Goal: Information Seeking & Learning: Learn about a topic

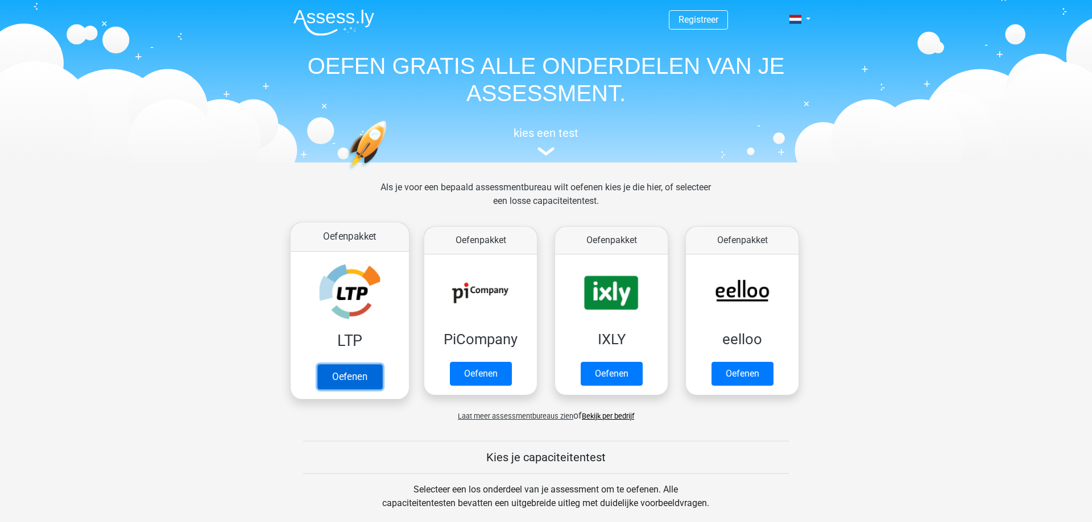
click at [366, 379] on link "Oefenen" at bounding box center [349, 376] width 65 height 25
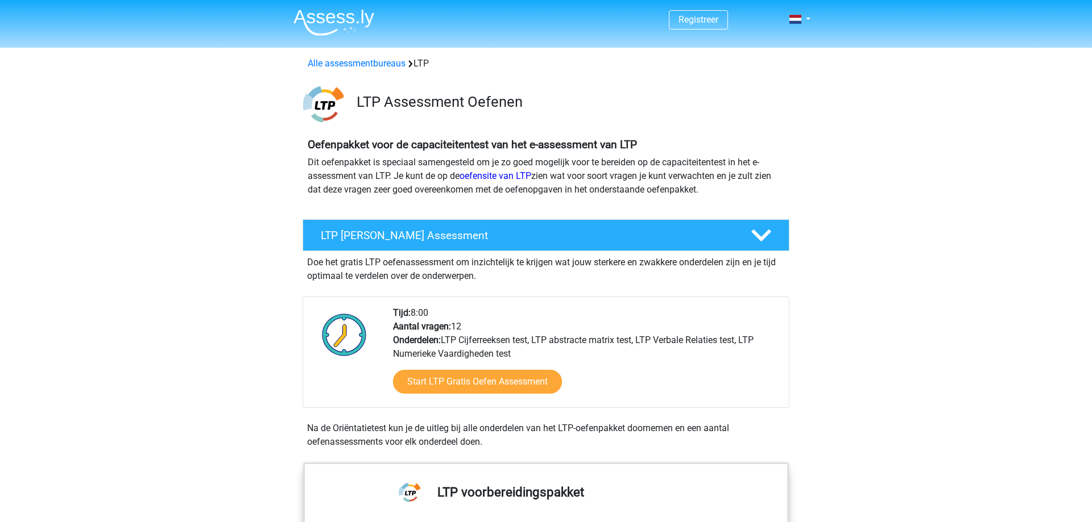
scroll to position [58, 0]
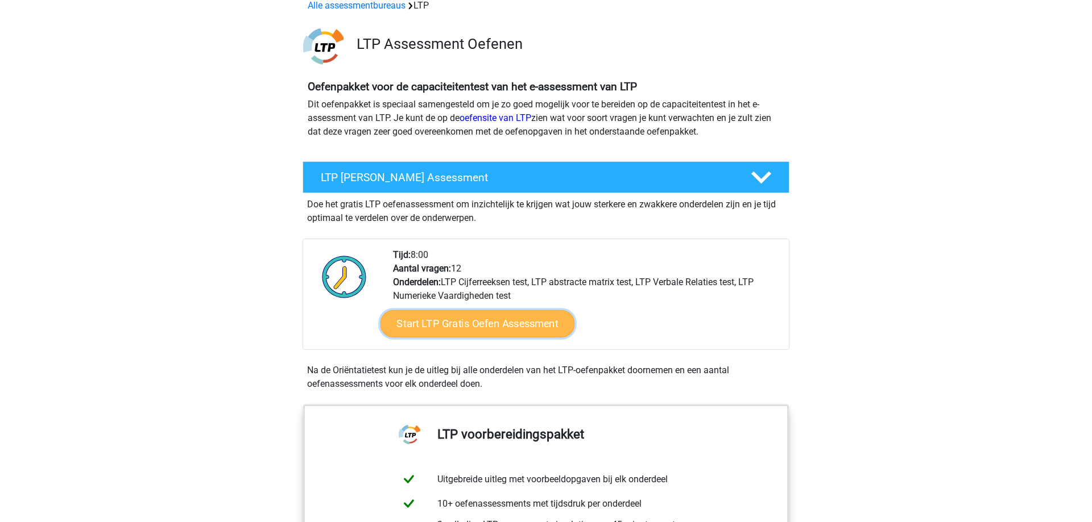
click at [448, 329] on link "Start LTP Gratis Oefen Assessment" at bounding box center [477, 323] width 194 height 27
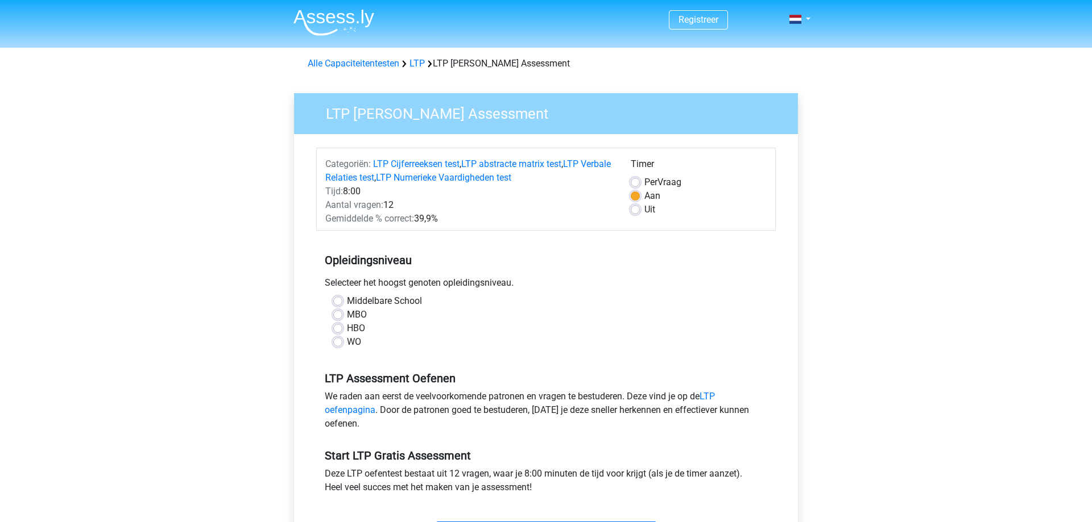
click at [343, 302] on div "Middelbare School" at bounding box center [545, 301] width 425 height 14
click at [347, 300] on label "Middelbare School" at bounding box center [384, 301] width 75 height 14
click at [337, 300] on input "Middelbare School" at bounding box center [337, 299] width 9 height 11
radio input "true"
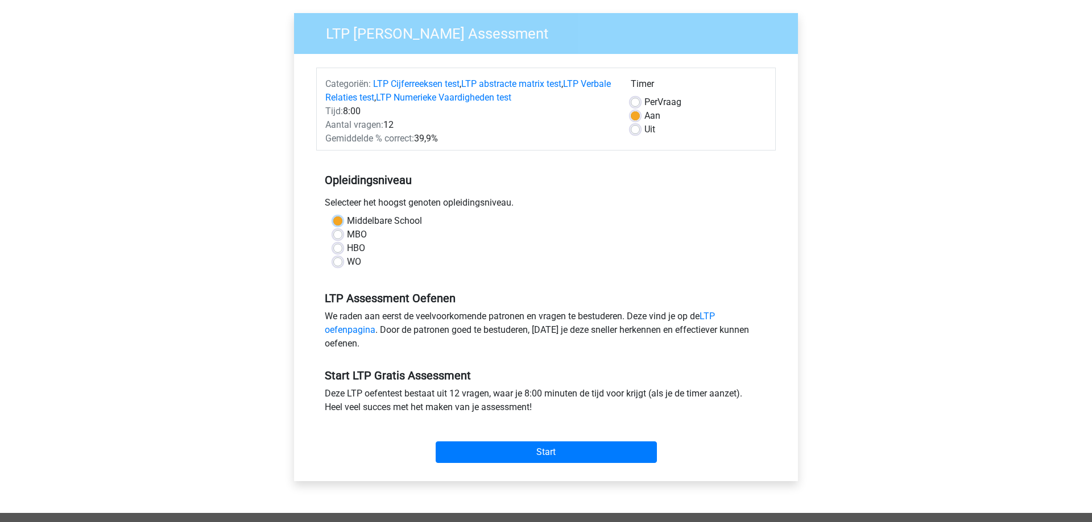
scroll to position [116, 0]
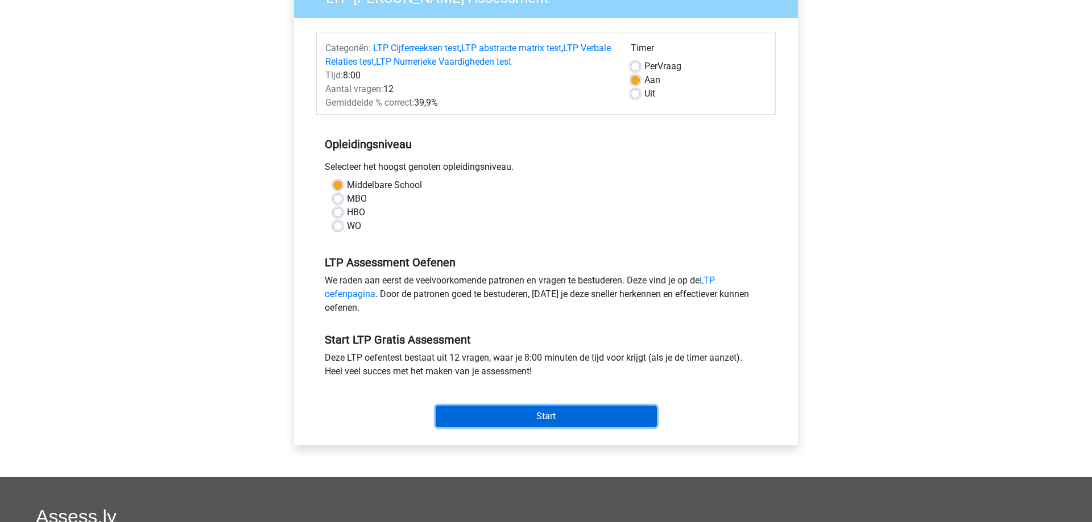
click at [571, 420] on input "Start" at bounding box center [545, 417] width 221 height 22
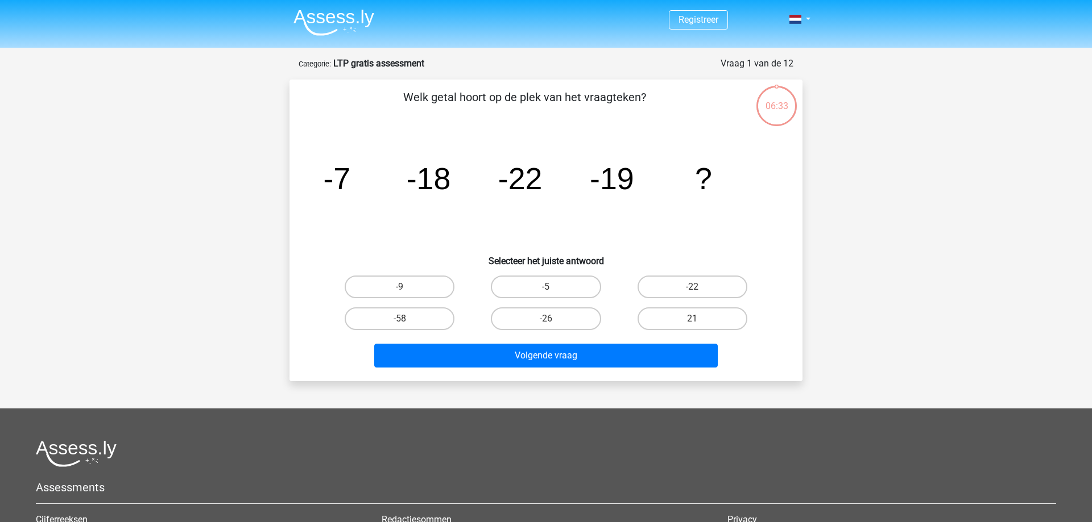
drag, startPoint x: 313, startPoint y: 176, endPoint x: 634, endPoint y: 174, distance: 321.2
click at [634, 174] on div "image/svg+xml -7 -18 -22 -19 ?" at bounding box center [546, 189] width 476 height 115
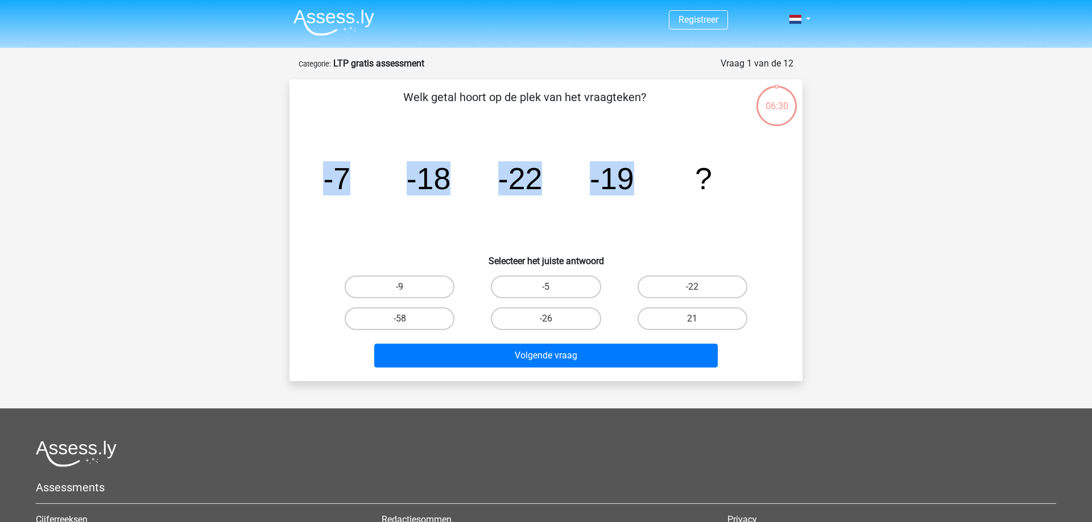
drag, startPoint x: 325, startPoint y: 177, endPoint x: 627, endPoint y: 173, distance: 302.5
click at [627, 173] on g "-7 -18 -22 -19 ?" at bounding box center [517, 178] width 389 height 34
copy g "-7 -18 -22 -19"
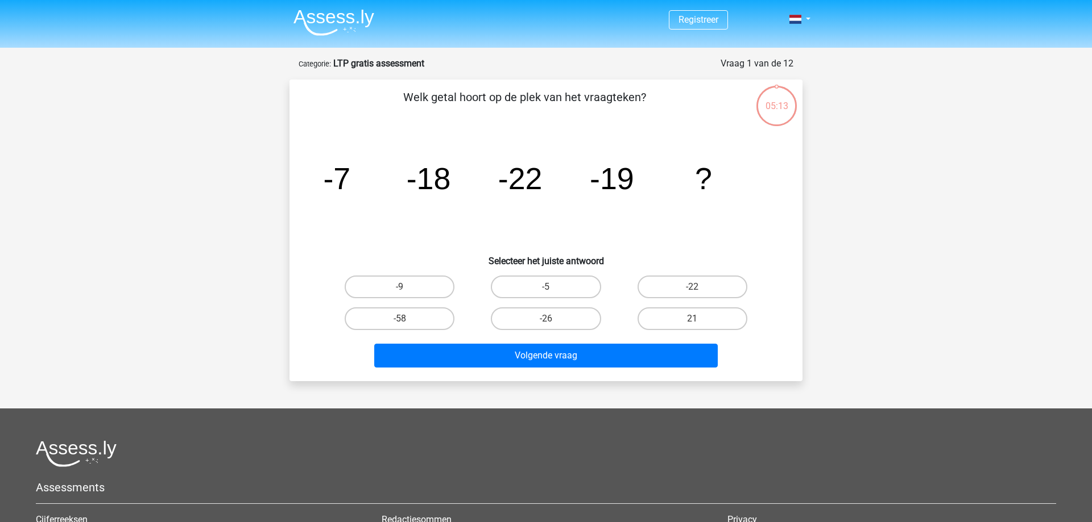
click at [695, 234] on icon "image/svg+xml -7 -18 -22 -19 ?" at bounding box center [546, 189] width 458 height 115
click at [559, 321] on label "-26" at bounding box center [546, 319] width 110 height 23
click at [553, 321] on input "-26" at bounding box center [549, 322] width 7 height 7
radio input "true"
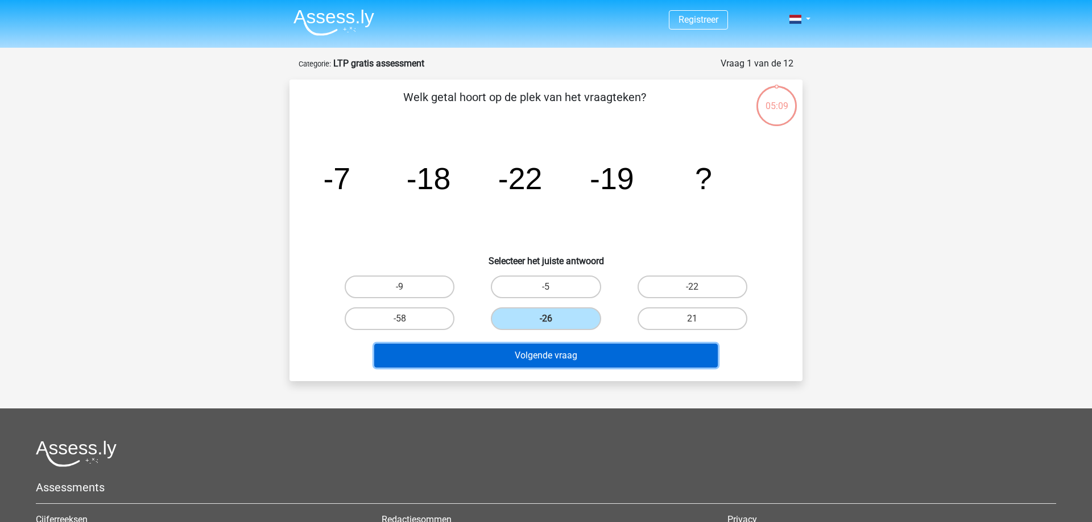
click at [581, 356] on button "Volgende vraag" at bounding box center [546, 356] width 344 height 24
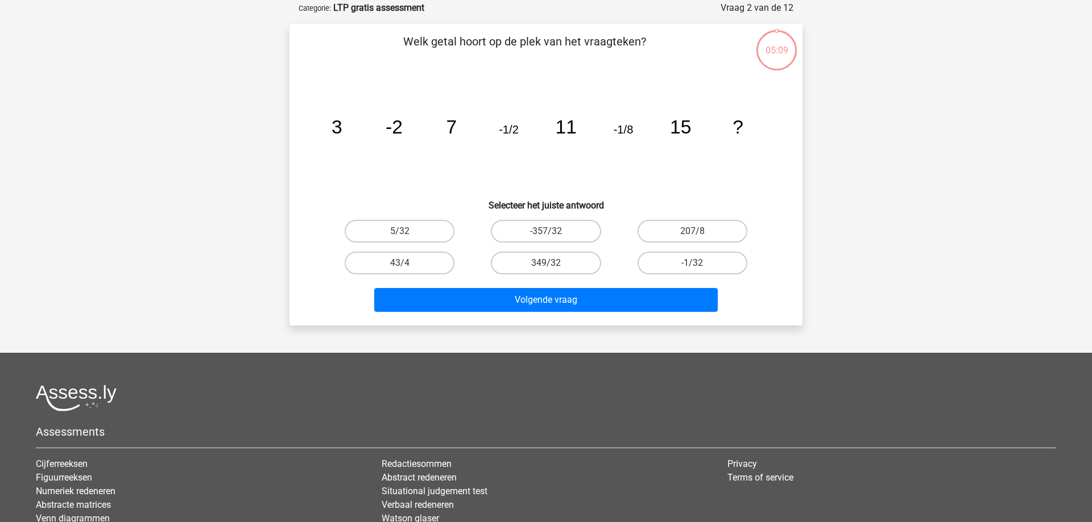
scroll to position [57, 0]
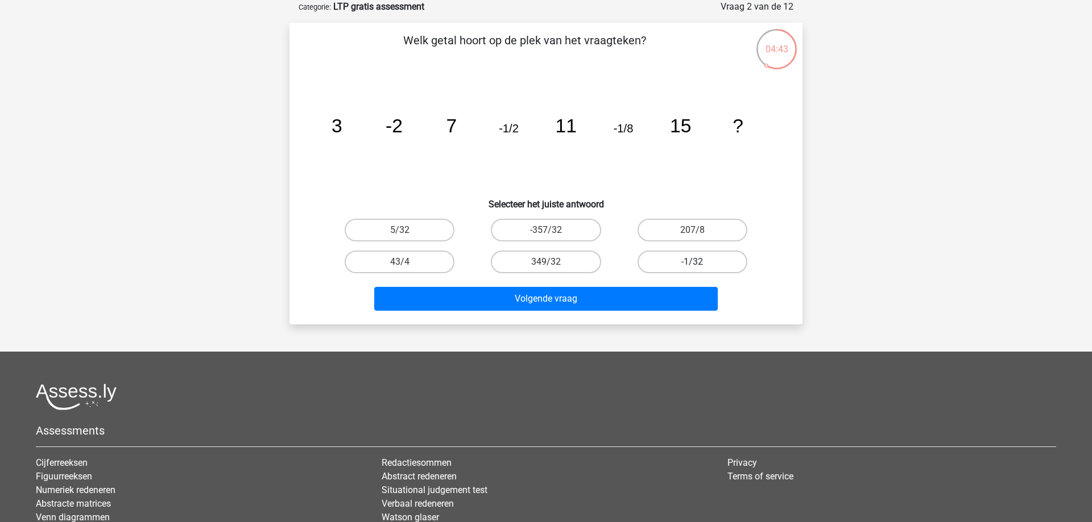
click at [691, 265] on label "-1/32" at bounding box center [692, 262] width 110 height 23
click at [692, 265] on input "-1/32" at bounding box center [695, 265] width 7 height 7
radio input "true"
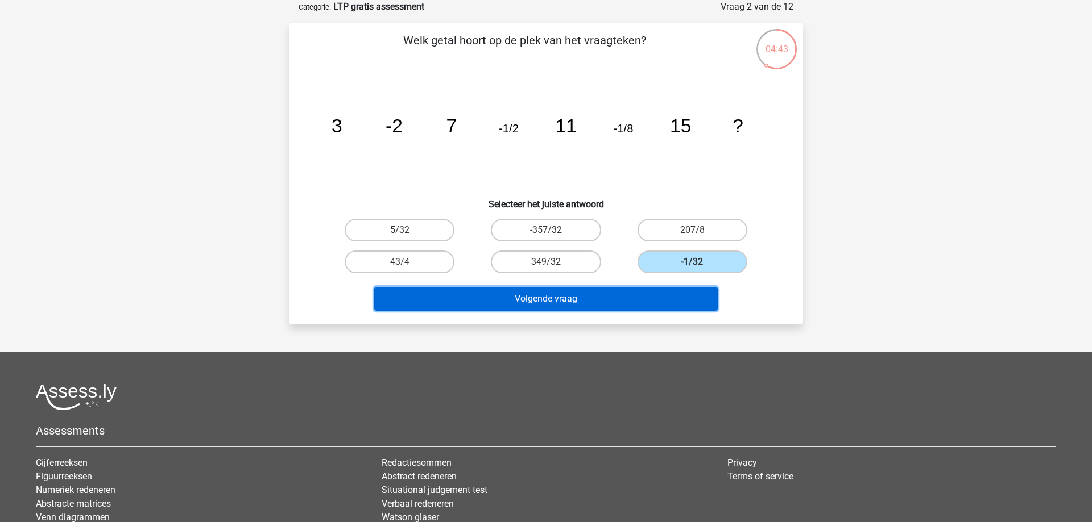
click at [653, 302] on button "Volgende vraag" at bounding box center [546, 299] width 344 height 24
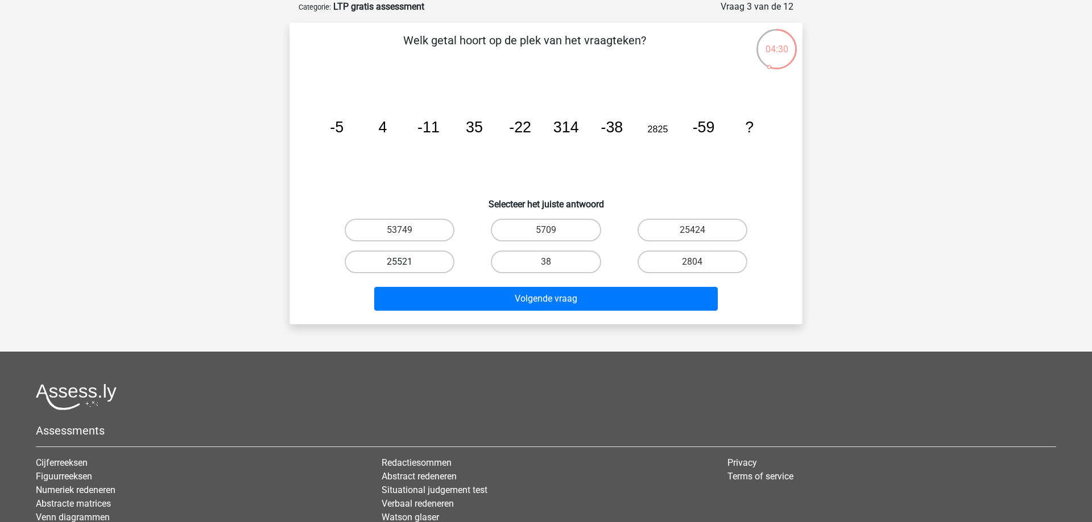
click at [413, 254] on label "25521" at bounding box center [400, 262] width 110 height 23
click at [407, 262] on input "25521" at bounding box center [403, 265] width 7 height 7
radio input "true"
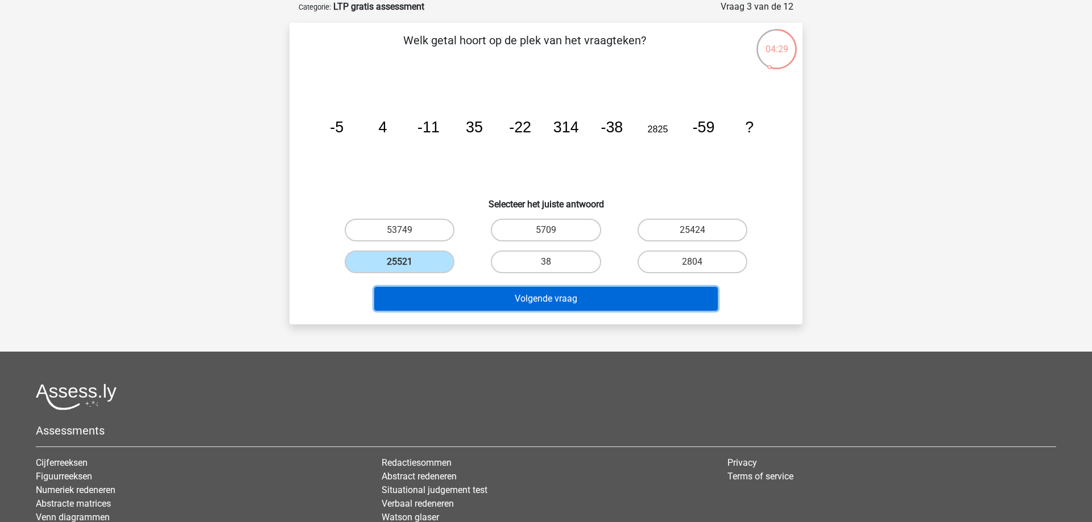
click at [534, 293] on button "Volgende vraag" at bounding box center [546, 299] width 344 height 24
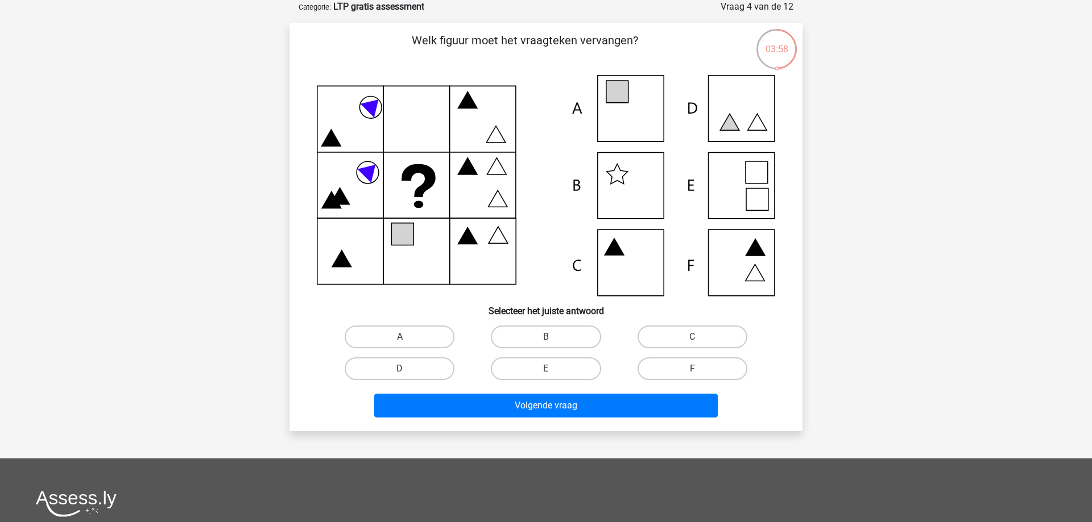
click at [740, 264] on icon at bounding box center [546, 185] width 458 height 221
click at [700, 367] on label "F" at bounding box center [692, 369] width 110 height 23
click at [699, 369] on input "F" at bounding box center [695, 372] width 7 height 7
radio input "true"
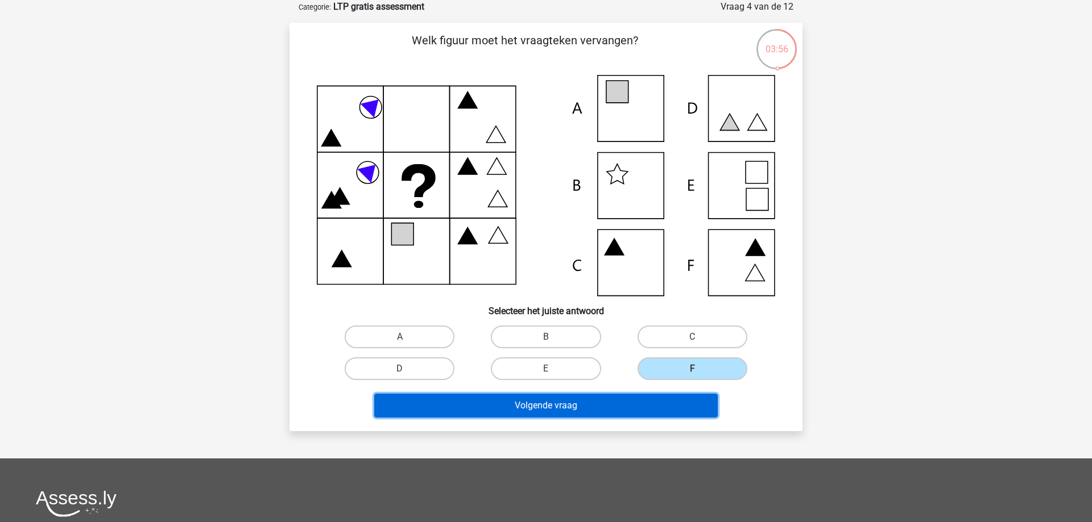
click at [675, 402] on button "Volgende vraag" at bounding box center [546, 406] width 344 height 24
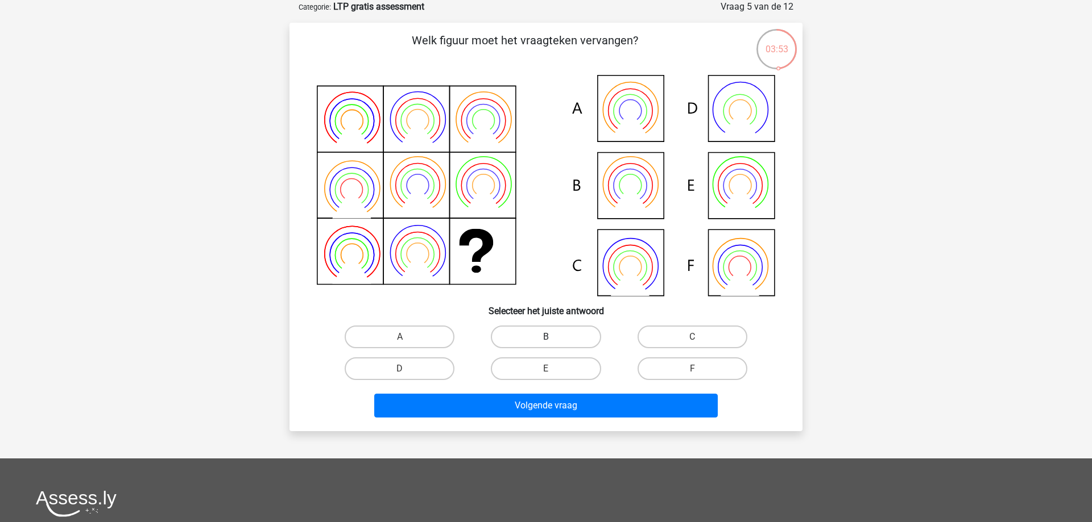
click at [557, 330] on label "B" at bounding box center [546, 337] width 110 height 23
click at [553, 337] on input "B" at bounding box center [549, 340] width 7 height 7
radio input "true"
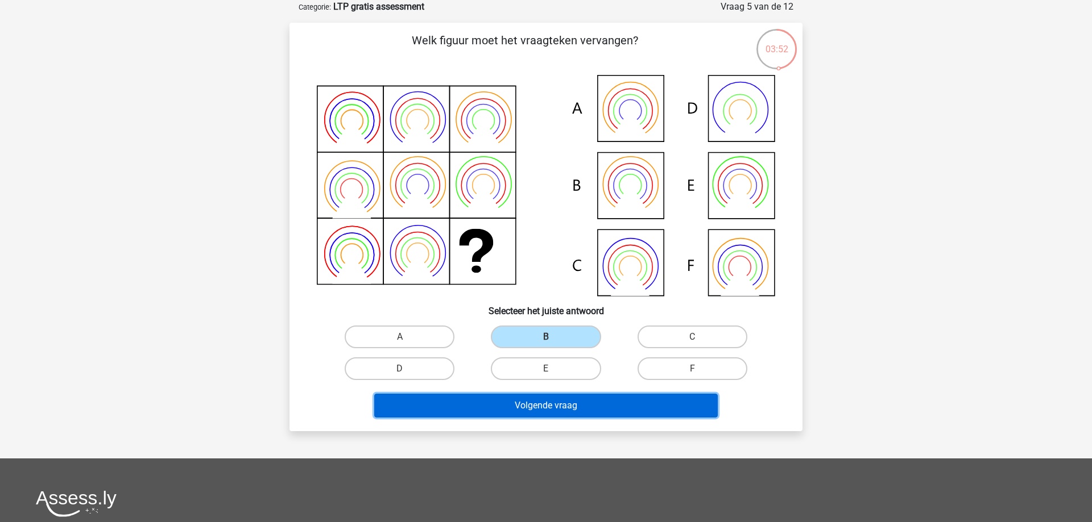
click at [589, 410] on button "Volgende vraag" at bounding box center [546, 406] width 344 height 24
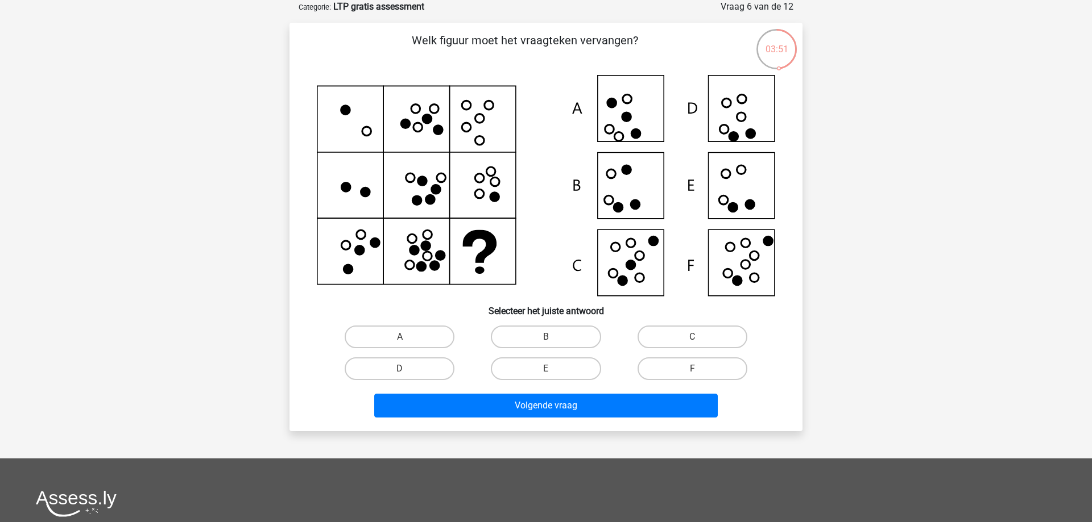
click at [725, 283] on icon at bounding box center [546, 185] width 458 height 221
click at [693, 370] on input "F" at bounding box center [695, 372] width 7 height 7
radio input "true"
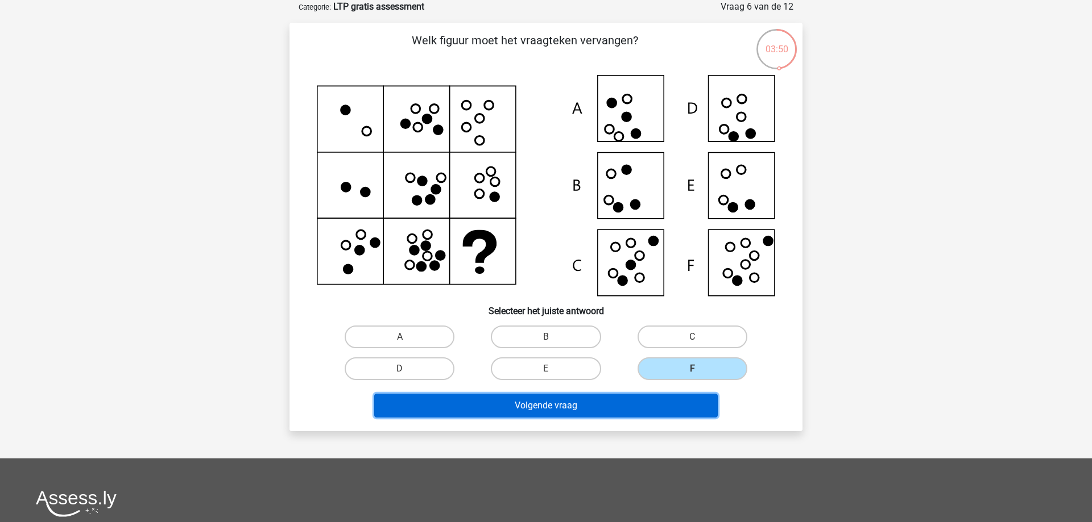
click at [691, 400] on button "Volgende vraag" at bounding box center [546, 406] width 344 height 24
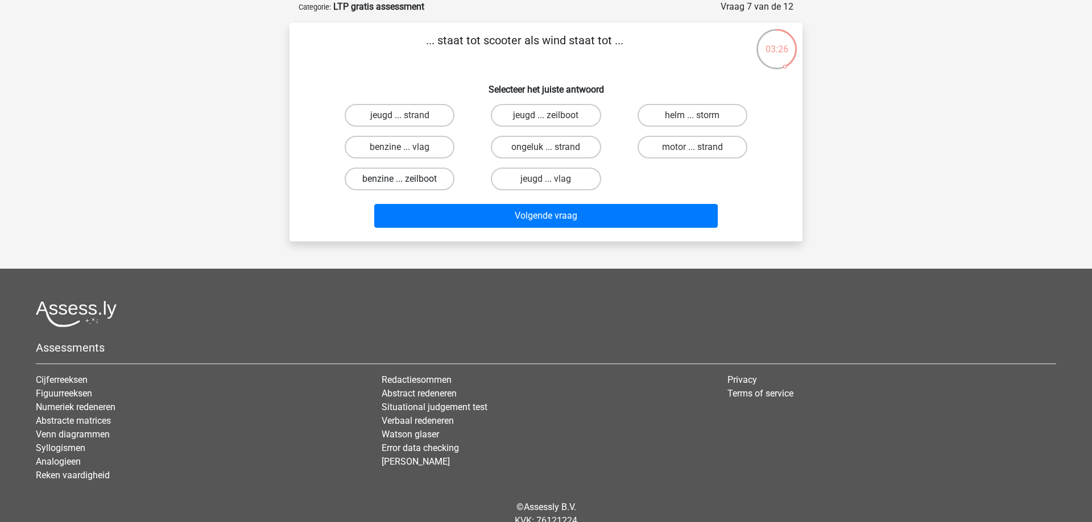
click at [399, 180] on label "benzine ... zeilboot" at bounding box center [400, 179] width 110 height 23
click at [400, 180] on input "benzine ... zeilboot" at bounding box center [403, 182] width 7 height 7
radio input "true"
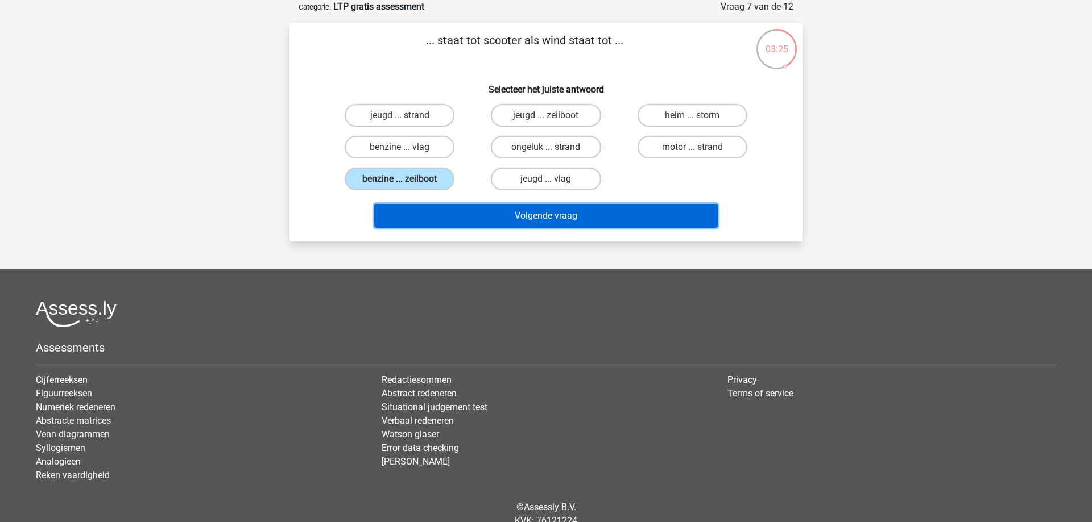
click at [513, 216] on button "Volgende vraag" at bounding box center [546, 216] width 344 height 24
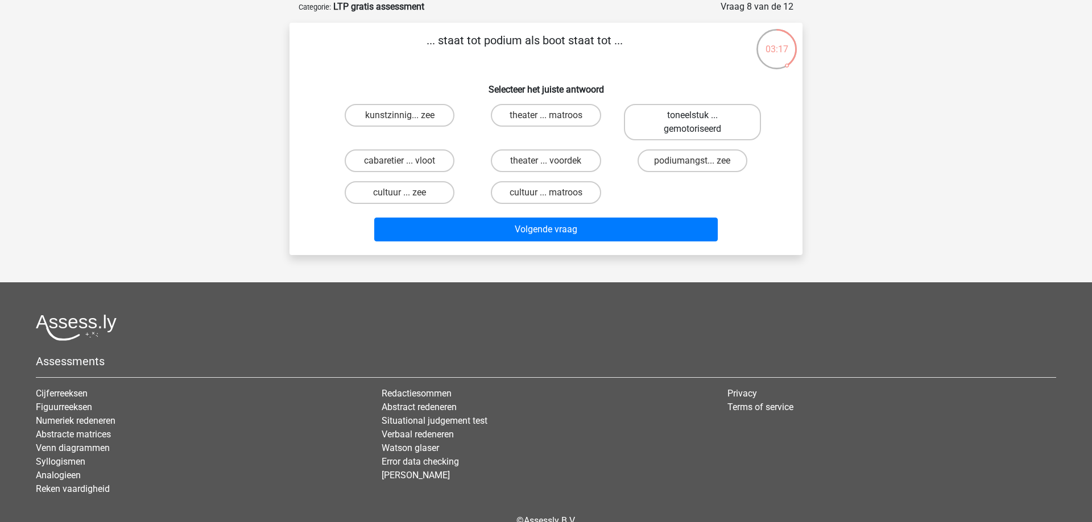
click at [666, 121] on label "toneelstuk ... gemotoriseerd" at bounding box center [692, 122] width 137 height 36
click at [692, 121] on input "toneelstuk ... gemotoriseerd" at bounding box center [695, 118] width 7 height 7
radio input "true"
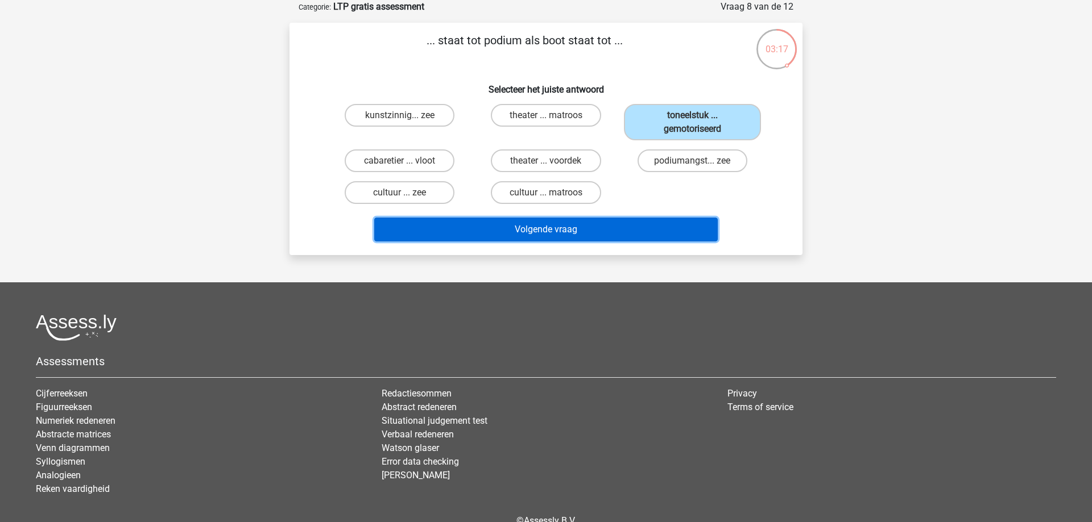
click at [615, 227] on button "Volgende vraag" at bounding box center [546, 230] width 344 height 24
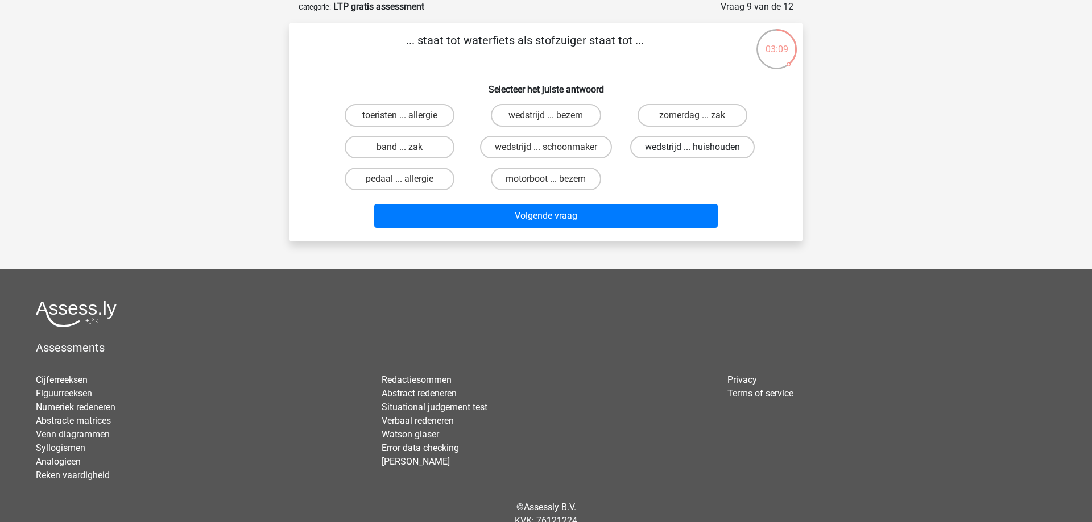
click at [665, 151] on label "wedstrijd ... huishouden" at bounding box center [692, 147] width 125 height 23
click at [692, 151] on input "wedstrijd ... huishouden" at bounding box center [695, 150] width 7 height 7
radio input "true"
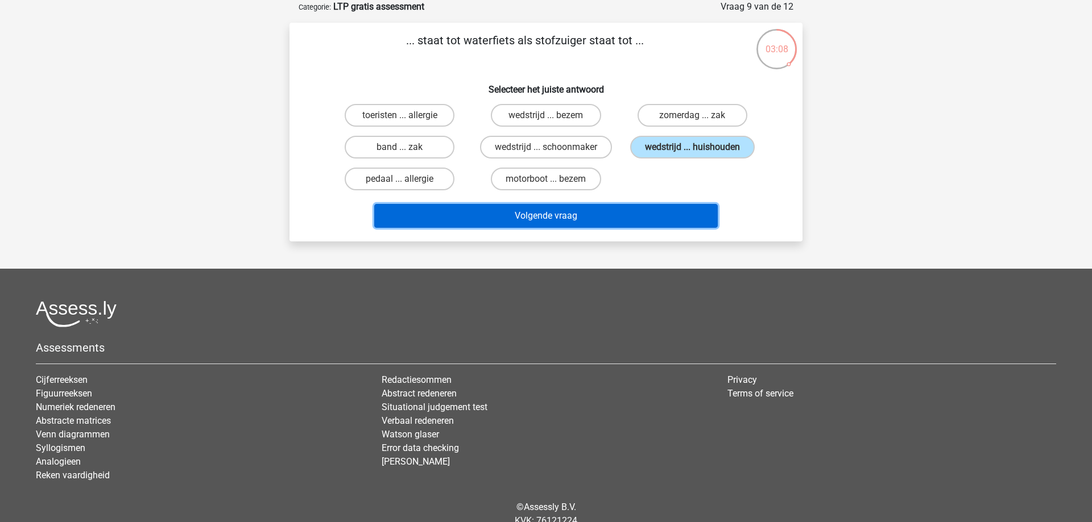
click at [639, 217] on button "Volgende vraag" at bounding box center [546, 216] width 344 height 24
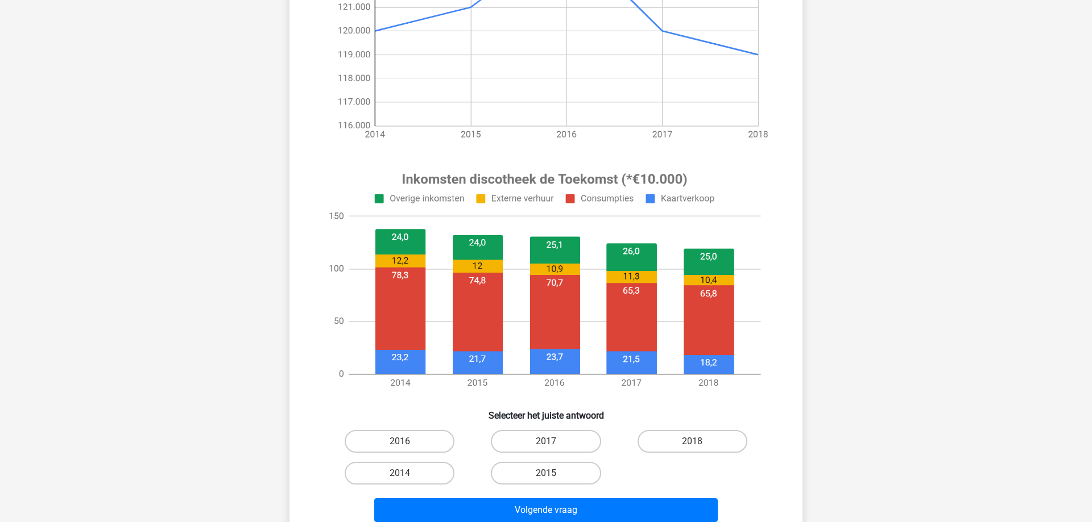
scroll to position [405, 0]
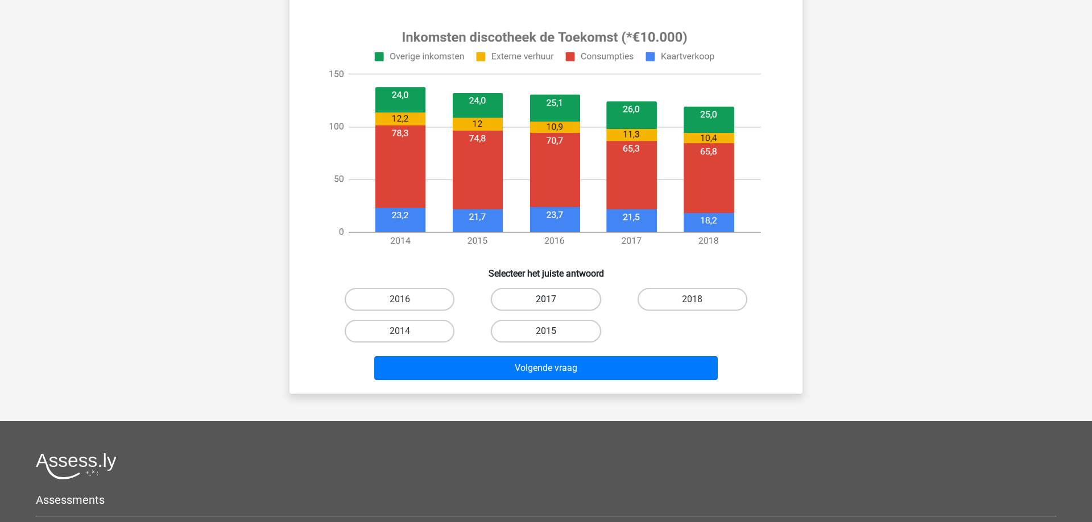
click at [575, 296] on label "2017" at bounding box center [546, 299] width 110 height 23
click at [553, 300] on input "2017" at bounding box center [549, 303] width 7 height 7
radio input "true"
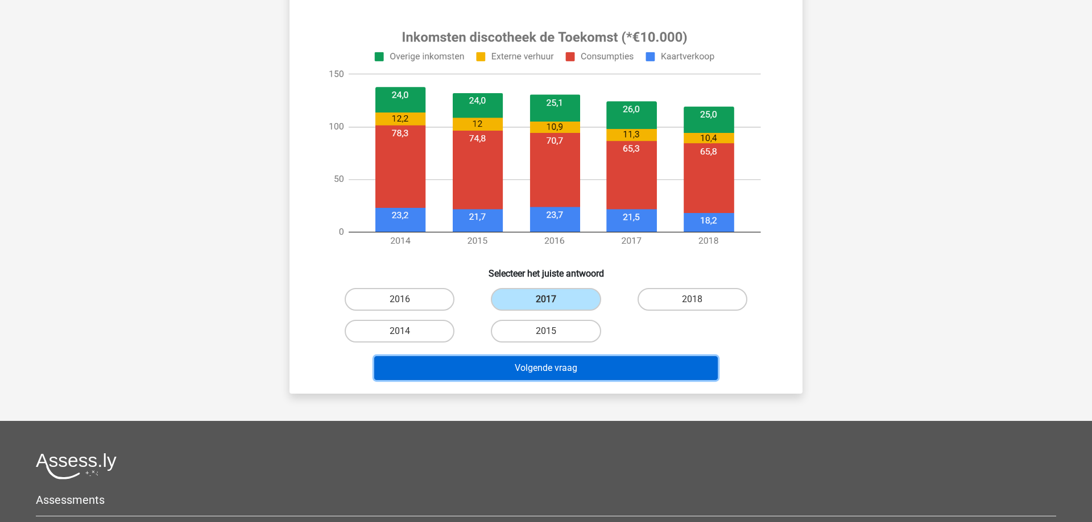
click at [586, 364] on button "Volgende vraag" at bounding box center [546, 368] width 344 height 24
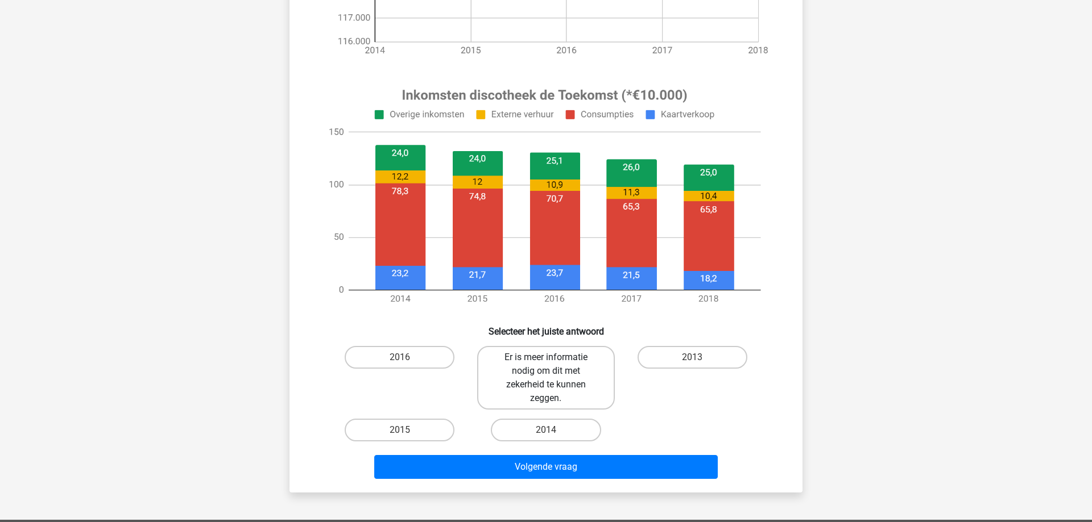
scroll to position [637, 0]
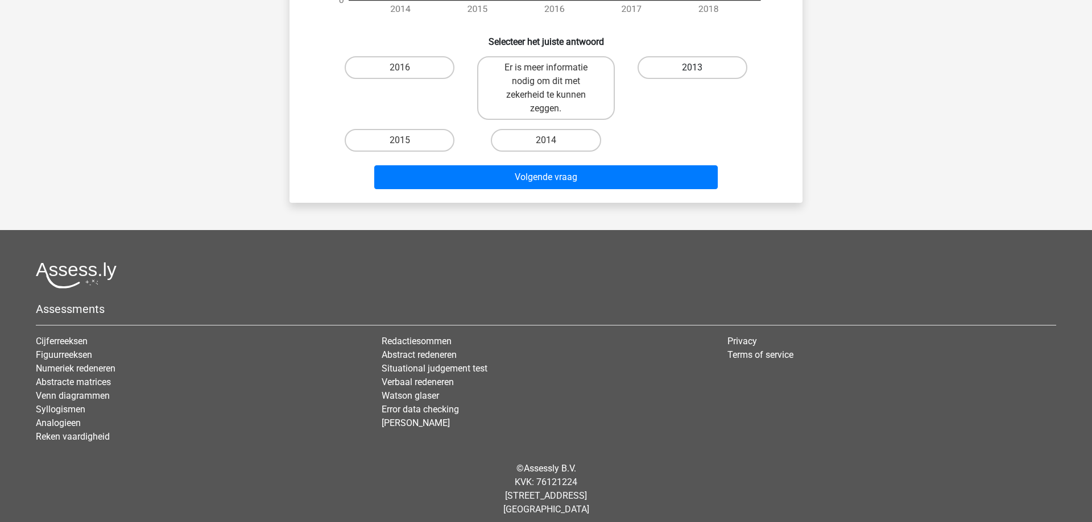
click at [722, 65] on label "2013" at bounding box center [692, 67] width 110 height 23
click at [699, 68] on input "2013" at bounding box center [695, 71] width 7 height 7
radio input "true"
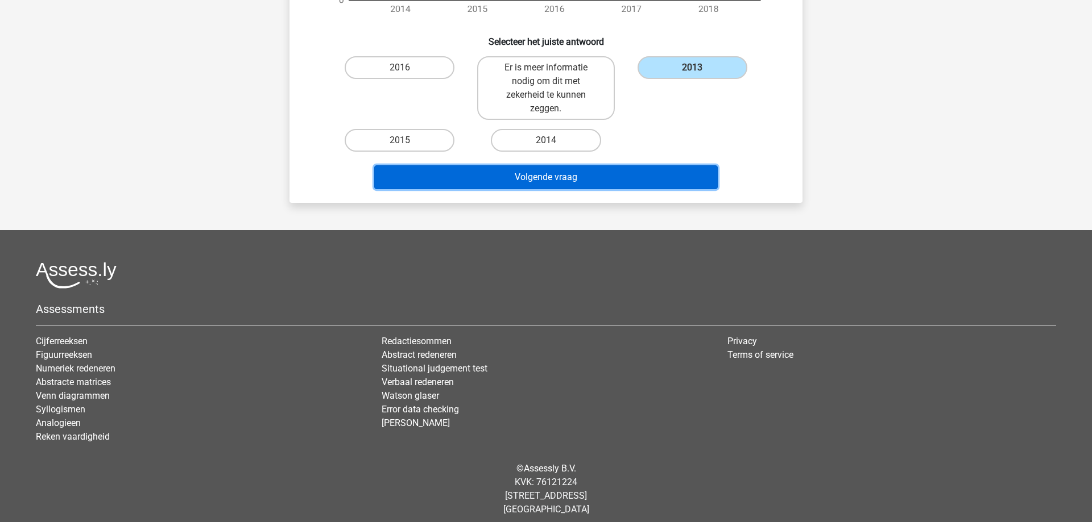
click at [664, 175] on button "Volgende vraag" at bounding box center [546, 177] width 344 height 24
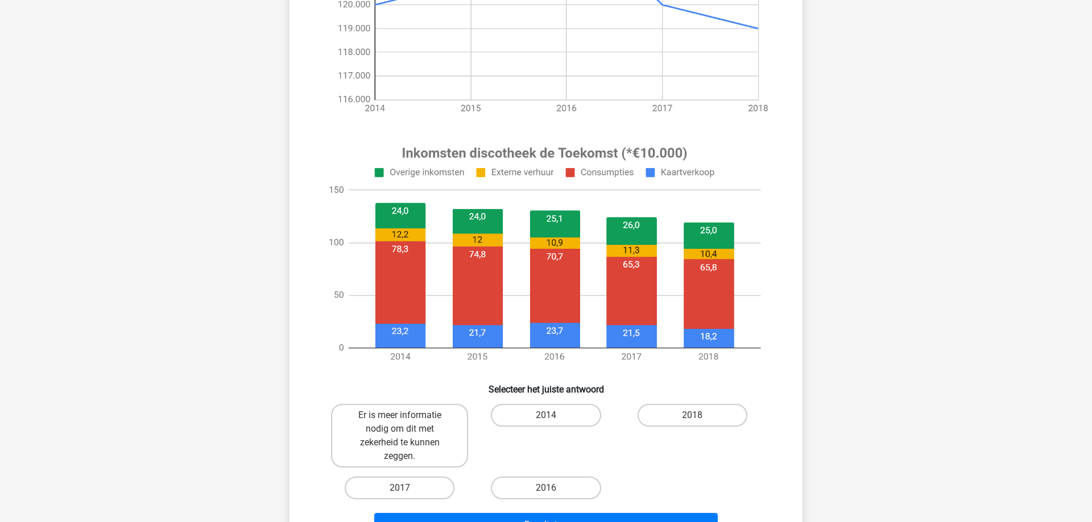
scroll to position [521, 0]
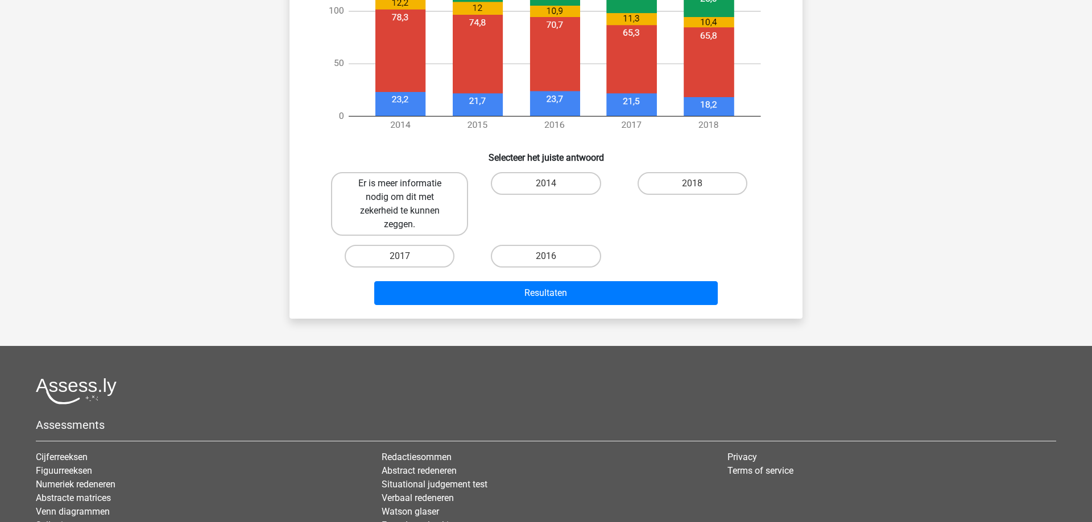
click at [413, 192] on label "Er is meer informatie nodig om dit met zekerheid te kunnen zeggen." at bounding box center [399, 204] width 137 height 64
click at [407, 191] on input "Er is meer informatie nodig om dit met zekerheid te kunnen zeggen." at bounding box center [403, 187] width 7 height 7
radio input "true"
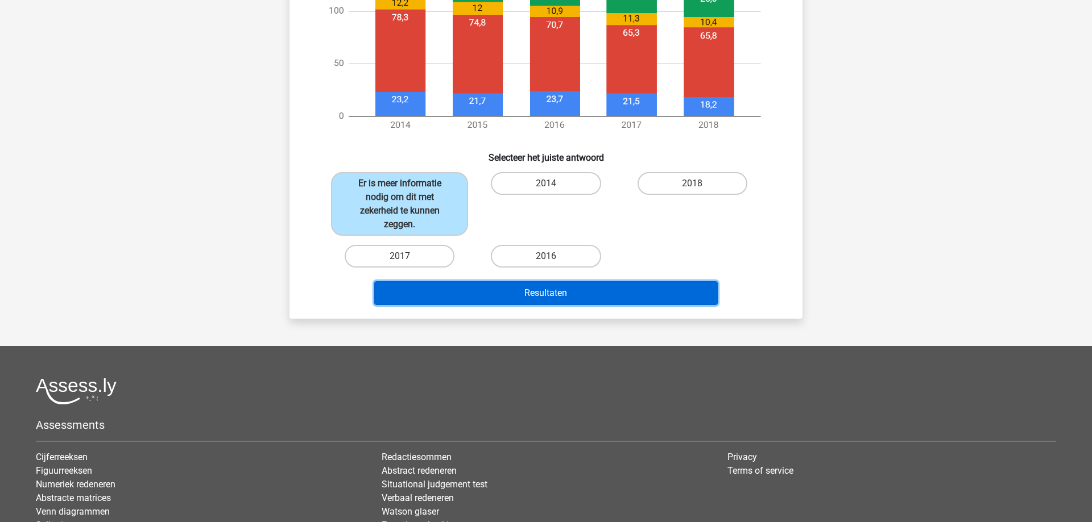
click at [565, 292] on button "Resultaten" at bounding box center [546, 293] width 344 height 24
